Goal: Information Seeking & Learning: Learn about a topic

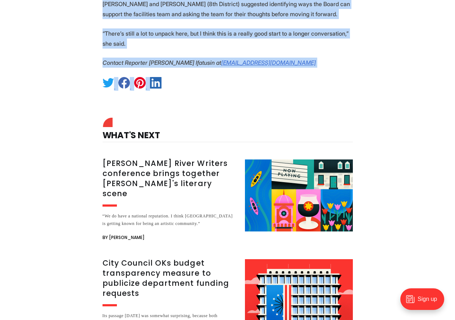
scroll to position [1224, 0]
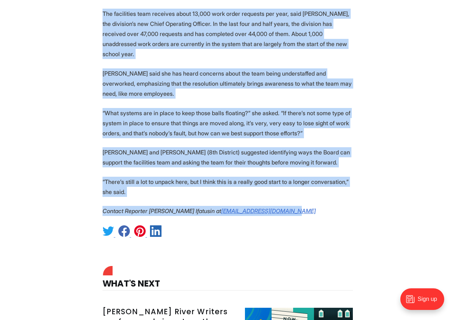
drag, startPoint x: 104, startPoint y: 45, endPoint x: 311, endPoint y: 180, distance: 247.1
click at [187, 147] on p "[PERSON_NAME] and [PERSON_NAME] (8th District) suggested identifying ways the B…" at bounding box center [228, 157] width 250 height 20
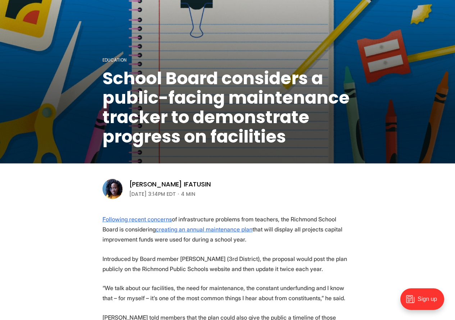
scroll to position [0, 0]
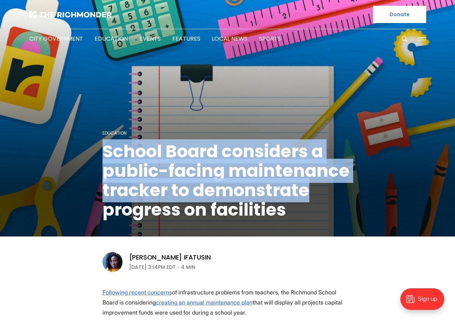
drag, startPoint x: 96, startPoint y: 149, endPoint x: 307, endPoint y: 184, distance: 213.8
click at [309, 184] on figcaption "Education School Board considers a public-facing maintenance tracker to demonst…" at bounding box center [227, 118] width 455 height 235
click at [294, 180] on h1 "School Board considers a public-facing maintenance tracker to demonstrate progr…" at bounding box center [228, 181] width 250 height 78
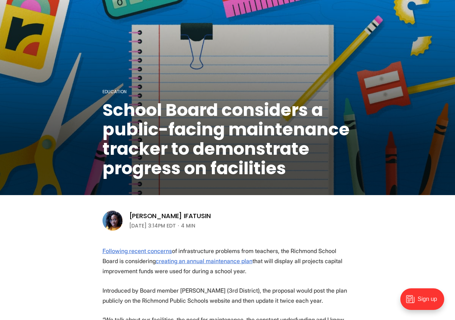
scroll to position [108, 0]
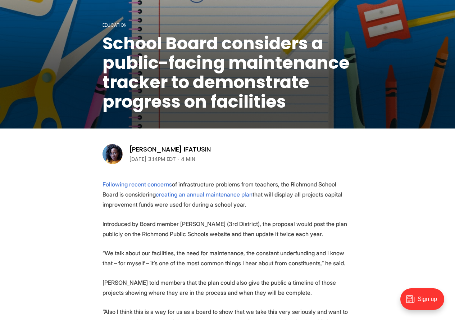
click at [286, 182] on p "Following recent concerns of infrastructure problems from teachers, the Richmon…" at bounding box center [228, 194] width 250 height 30
copy p "[GEOGRAPHIC_DATA]"
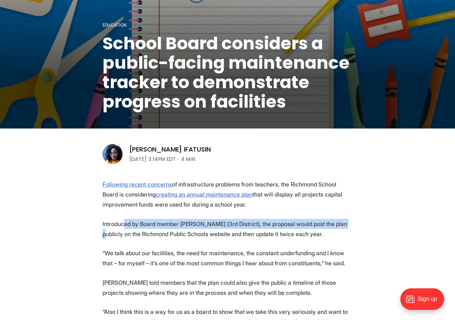
drag, startPoint x: 185, startPoint y: 220, endPoint x: 333, endPoint y: 220, distance: 148.3
click at [333, 220] on p "Introduced by Board member [PERSON_NAME] (3rd District), the proposal would pos…" at bounding box center [228, 229] width 250 height 20
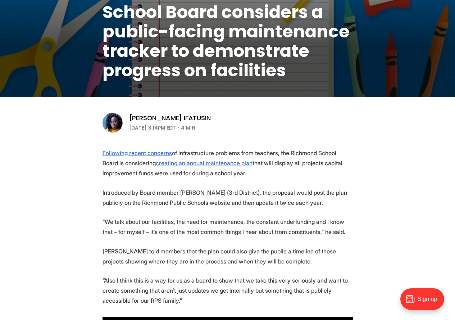
scroll to position [180, 0]
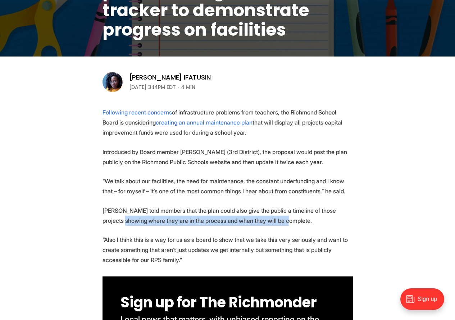
drag, startPoint x: 102, startPoint y: 215, endPoint x: 277, endPoint y: 217, distance: 174.9
click at [277, 217] on p "[PERSON_NAME] told members that the plan could also give the public a timeline …" at bounding box center [228, 216] width 250 height 20
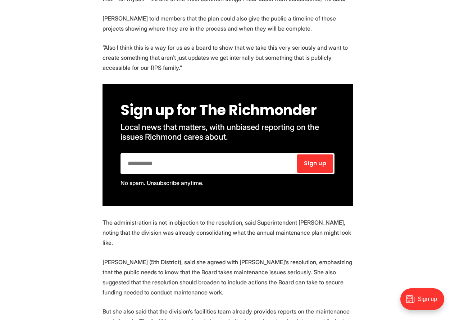
scroll to position [504, 0]
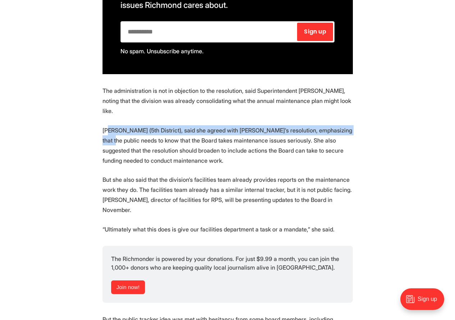
drag, startPoint x: 108, startPoint y: 122, endPoint x: 345, endPoint y: 122, distance: 237.5
click at [345, 125] on p "[PERSON_NAME] (5th District), said she agreed with [PERSON_NAME]’s resolution, …" at bounding box center [228, 145] width 250 height 40
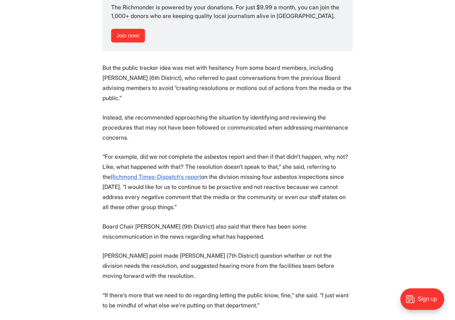
scroll to position [756, 0]
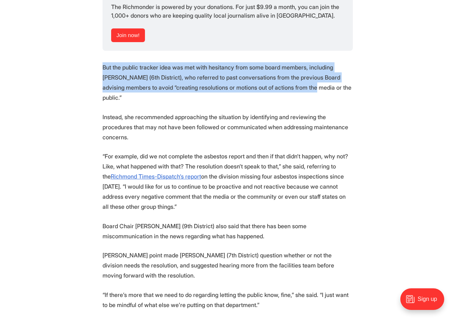
drag, startPoint x: 99, startPoint y: 59, endPoint x: 288, endPoint y: 76, distance: 189.3
click at [288, 76] on section "Following recent concerns of infrastructure problems from teachers, the Richmon…" at bounding box center [227, 118] width 455 height 1175
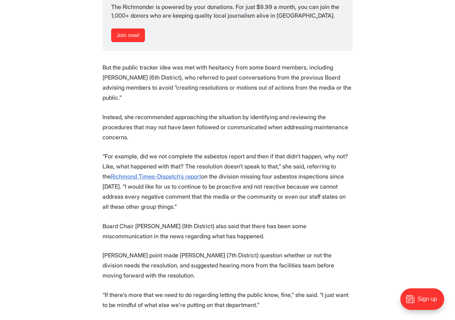
click at [292, 77] on p "But the public tracker idea was met with hesitancy from some board members, inc…" at bounding box center [228, 82] width 250 height 40
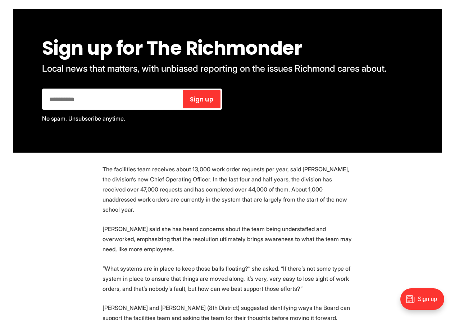
scroll to position [1080, 0]
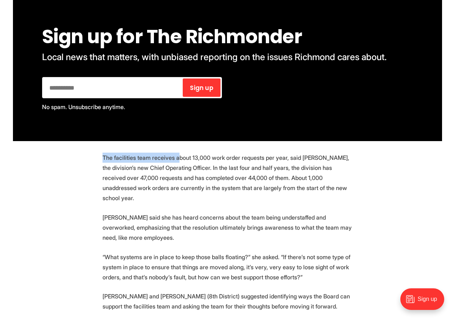
drag, startPoint x: 101, startPoint y: 139, endPoint x: 203, endPoint y: 136, distance: 101.9
click at [203, 153] on p "The facilities team receives about 13,000 work order requests per year, said [P…" at bounding box center [228, 178] width 250 height 50
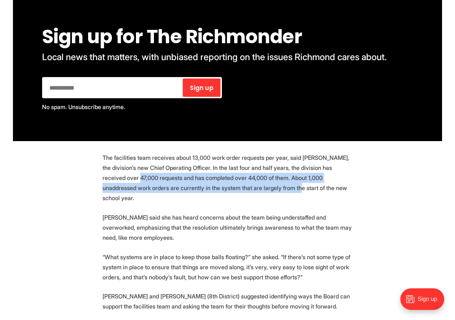
drag, startPoint x: 293, startPoint y: 166, endPoint x: 383, endPoint y: 163, distance: 89.7
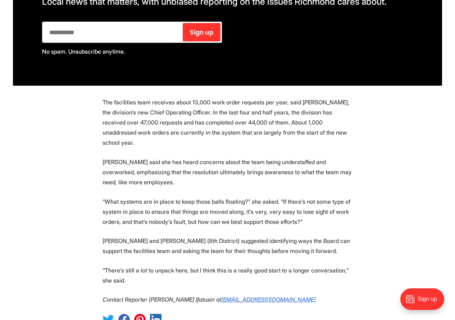
scroll to position [1224, 0]
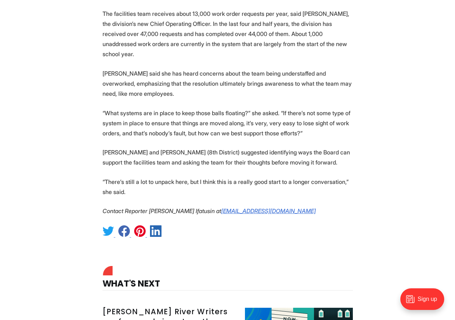
click at [190, 108] on p "“What systems are in place to keep those balls floating?” she asked. “If there’…" at bounding box center [228, 123] width 250 height 30
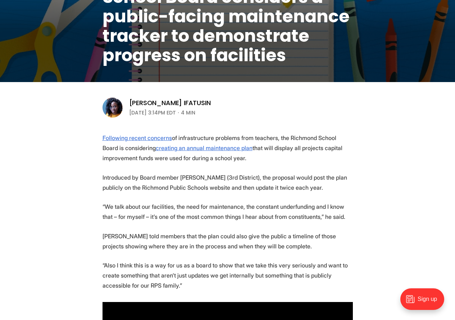
scroll to position [216, 0]
